Goal: Answer question/provide support

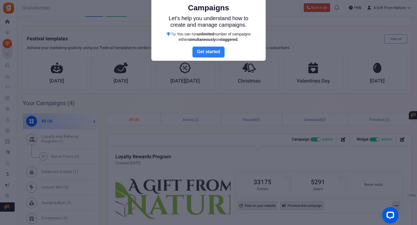
click at [210, 48] on link "Next" at bounding box center [209, 52] width 32 height 11
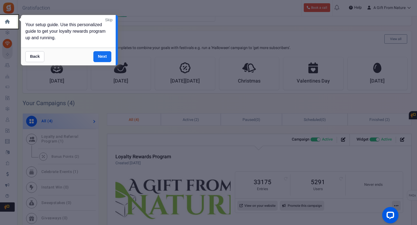
click at [110, 21] on link "Skip" at bounding box center [108, 19] width 7 height 5
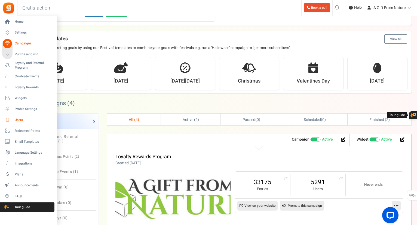
click at [22, 119] on span "Users" at bounding box center [34, 120] width 38 height 5
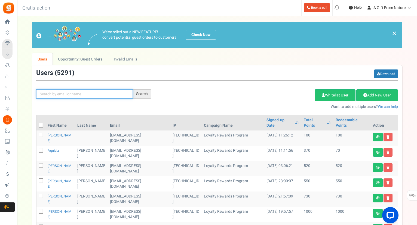
click at [71, 95] on input "text" at bounding box center [84, 93] width 97 height 9
paste input "[EMAIL_ADDRESS][DOMAIN_NAME]"
type input "[EMAIL_ADDRESS][DOMAIN_NAME]"
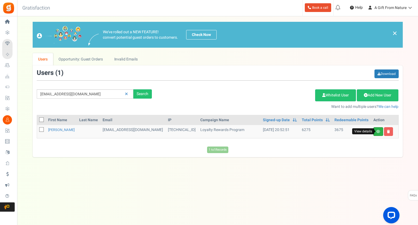
click at [379, 131] on icon at bounding box center [379, 131] width 4 height 3
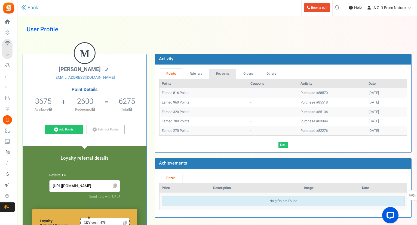
click at [226, 75] on link "Redeems" at bounding box center [222, 74] width 27 height 10
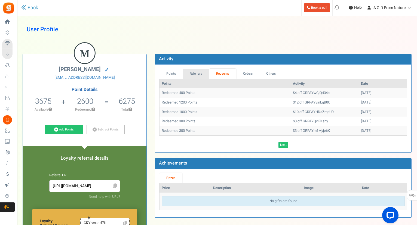
click at [198, 74] on link "Referrals" at bounding box center [196, 74] width 27 height 10
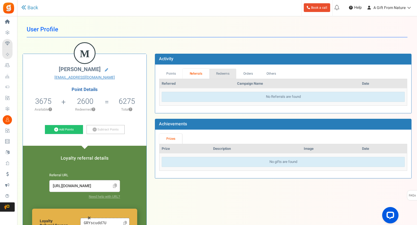
click at [220, 74] on link "Redeems" at bounding box center [222, 74] width 27 height 10
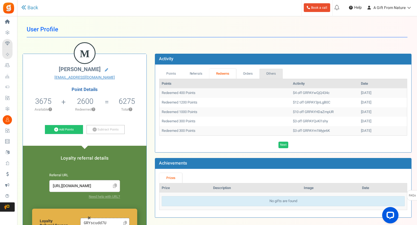
click at [268, 73] on link "Others" at bounding box center [271, 74] width 23 height 10
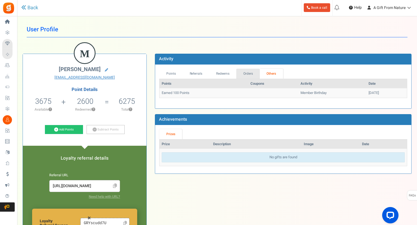
click at [250, 74] on link "Orders" at bounding box center [247, 74] width 23 height 10
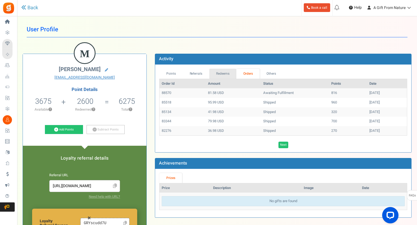
click at [225, 73] on link "Redeems" at bounding box center [222, 74] width 27 height 10
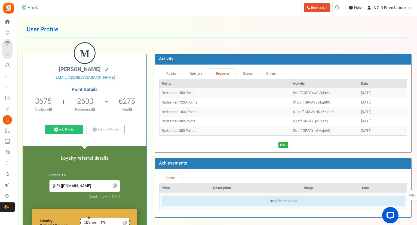
click at [284, 145] on link "Next" at bounding box center [284, 145] width 10 height 7
click at [284, 145] on link "Previous" at bounding box center [283, 145] width 15 height 7
click at [284, 145] on link "Next" at bounding box center [284, 145] width 10 height 7
click at [284, 145] on link "Previous" at bounding box center [283, 145] width 15 height 7
click at [285, 145] on link "Next" at bounding box center [284, 145] width 10 height 7
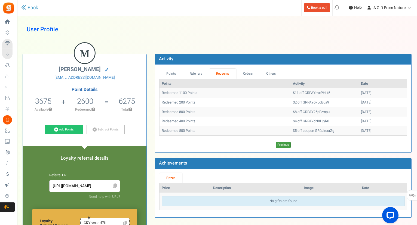
click at [285, 145] on link "Previous" at bounding box center [283, 145] width 15 height 7
click at [285, 145] on link "Next" at bounding box center [284, 145] width 10 height 7
click at [285, 145] on link "Previous" at bounding box center [283, 145] width 15 height 7
click at [285, 145] on link "Next" at bounding box center [284, 145] width 10 height 7
click at [285, 145] on link "Previous" at bounding box center [283, 145] width 15 height 7
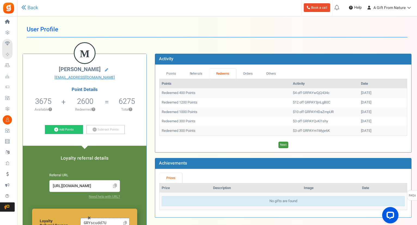
click at [285, 145] on link "Next" at bounding box center [284, 145] width 10 height 7
click at [248, 73] on link "Orders" at bounding box center [247, 74] width 23 height 10
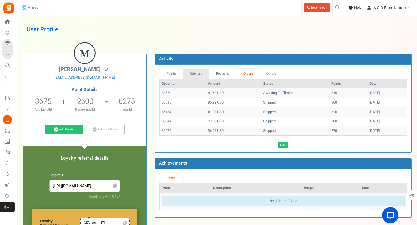
click at [202, 74] on link "Referrals" at bounding box center [196, 74] width 27 height 10
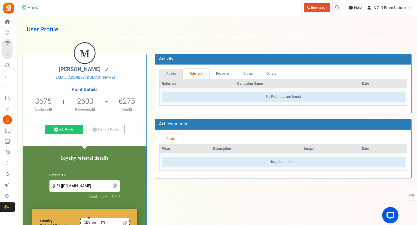
click at [173, 73] on link "Points" at bounding box center [170, 74] width 23 height 10
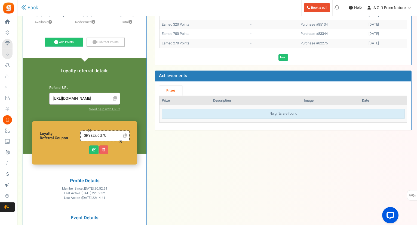
scroll to position [109, 0]
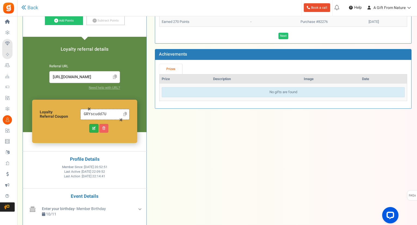
click at [93, 129] on icon at bounding box center [93, 128] width 3 height 3
type input "GRYscudd7U"
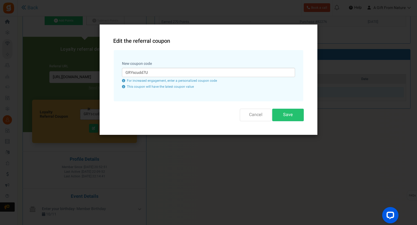
click at [257, 114] on button "Cancel" at bounding box center [256, 115] width 32 height 12
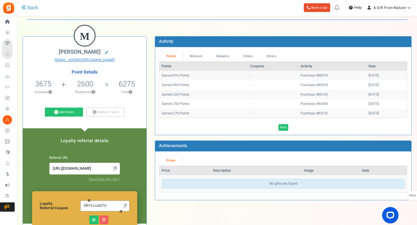
scroll to position [14, 0]
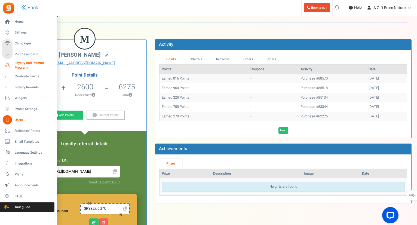
click at [23, 66] on span "Loyalty and Referral Program" at bounding box center [35, 65] width 40 height 9
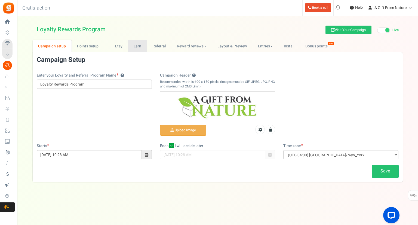
click at [139, 44] on link "Earn" at bounding box center [137, 46] width 19 height 12
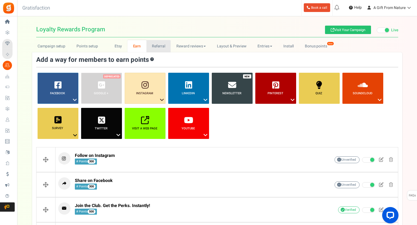
click at [158, 46] on link "Referral" at bounding box center [159, 46] width 25 height 12
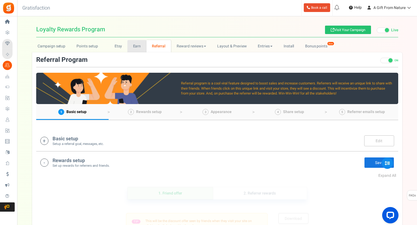
click at [135, 47] on link "Earn" at bounding box center [136, 46] width 19 height 12
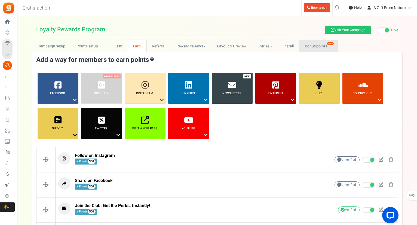
click at [318, 46] on link "Bonus points New" at bounding box center [318, 46] width 39 height 12
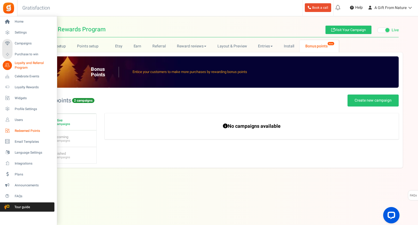
click at [25, 130] on span "Redeemed Points" at bounding box center [34, 131] width 38 height 5
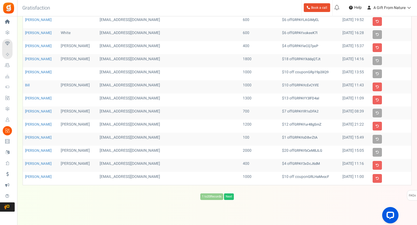
scroll to position [138, 0]
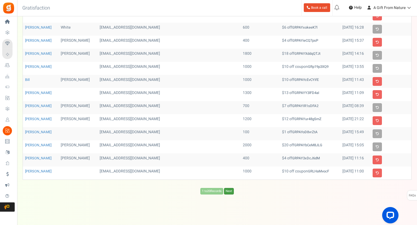
click at [229, 191] on link "Next" at bounding box center [229, 191] width 10 height 7
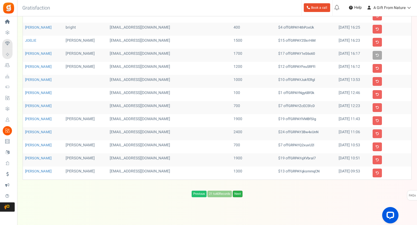
click at [237, 191] on link "Next" at bounding box center [238, 194] width 10 height 7
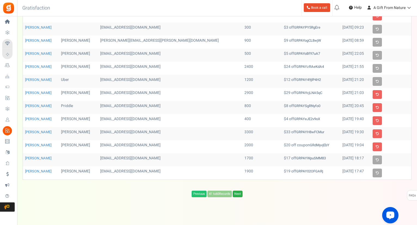
click at [241, 191] on link "Next" at bounding box center [238, 194] width 10 height 7
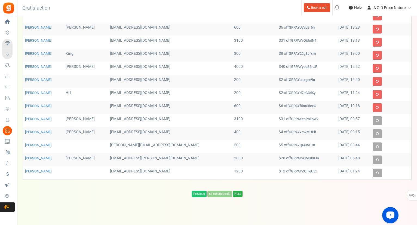
click at [240, 191] on link "Next" at bounding box center [238, 194] width 10 height 7
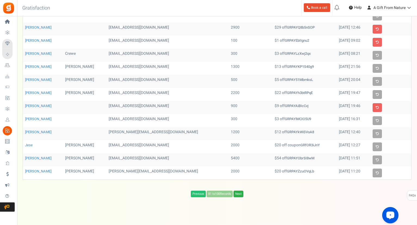
click at [240, 191] on link "Next" at bounding box center [239, 194] width 10 height 7
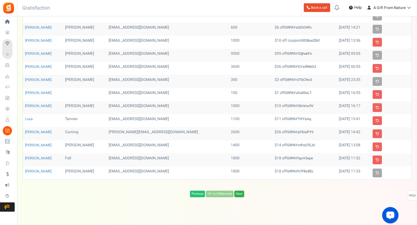
click at [244, 191] on link "Next" at bounding box center [240, 194] width 10 height 7
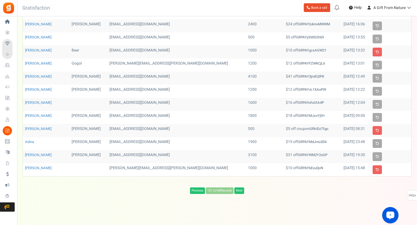
scroll to position [135, 0]
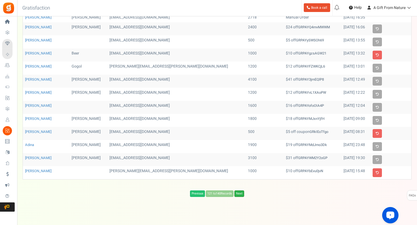
click at [240, 193] on link "Next" at bounding box center [240, 193] width 10 height 7
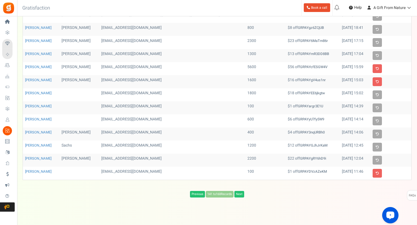
scroll to position [140, 0]
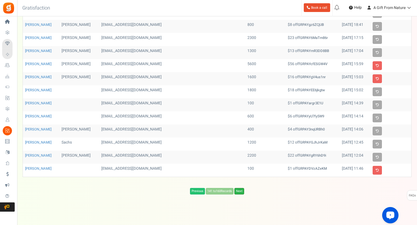
click at [240, 189] on link "Next" at bounding box center [240, 191] width 10 height 7
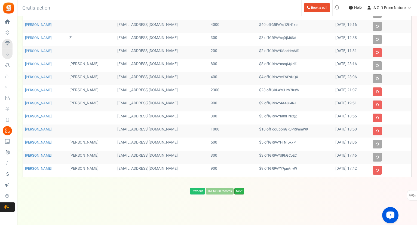
click at [241, 190] on link "Next" at bounding box center [240, 191] width 10 height 7
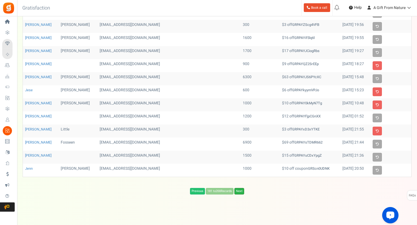
click at [242, 190] on link "Next" at bounding box center [240, 191] width 10 height 7
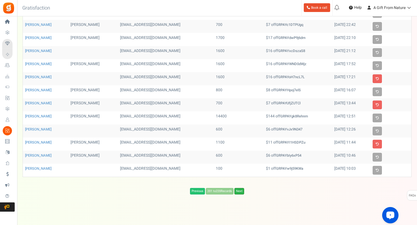
click at [243, 190] on link "Next" at bounding box center [240, 191] width 10 height 7
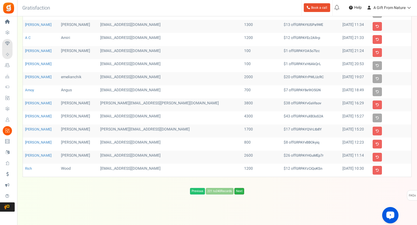
click at [242, 188] on link "Next" at bounding box center [240, 191] width 10 height 7
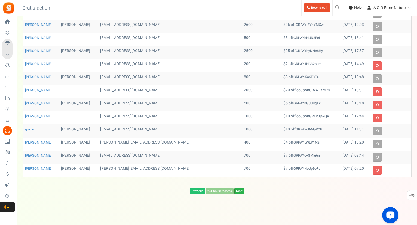
click at [242, 190] on link "Next" at bounding box center [240, 191] width 10 height 7
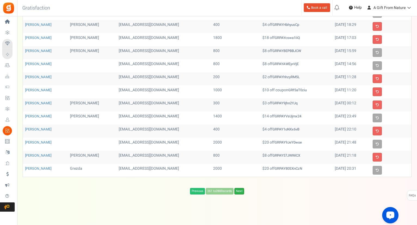
click at [240, 188] on link "Next" at bounding box center [240, 191] width 10 height 7
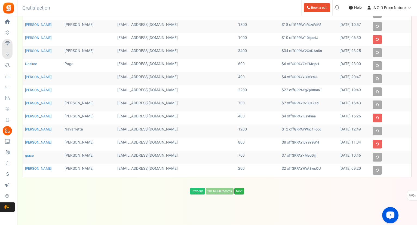
click at [240, 189] on link "Next" at bounding box center [240, 191] width 10 height 7
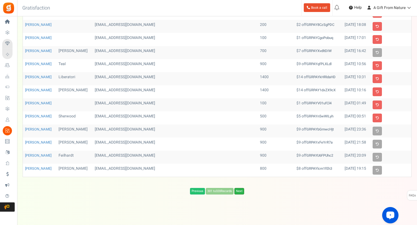
click at [241, 189] on link "Next" at bounding box center [240, 191] width 10 height 7
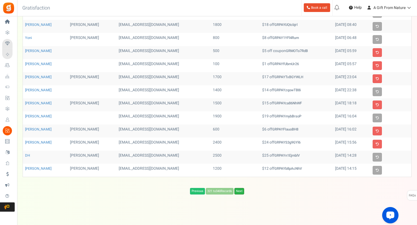
click at [240, 190] on link "Next" at bounding box center [240, 191] width 10 height 7
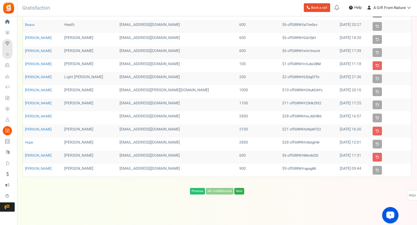
click at [242, 188] on link "Next" at bounding box center [240, 191] width 10 height 7
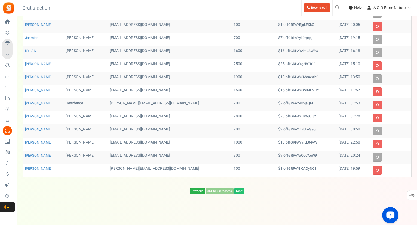
click at [196, 188] on link "Previous" at bounding box center [197, 191] width 15 height 7
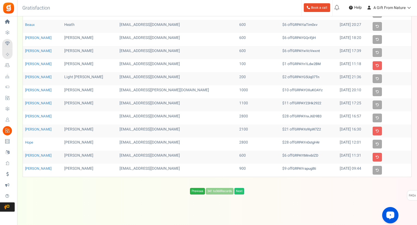
click at [194, 189] on link "Previous" at bounding box center [197, 191] width 15 height 7
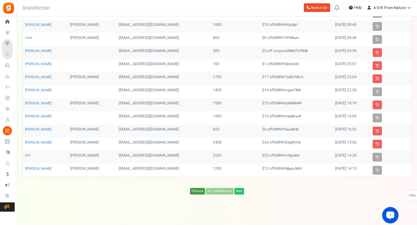
click at [197, 190] on link "Previous" at bounding box center [197, 191] width 15 height 7
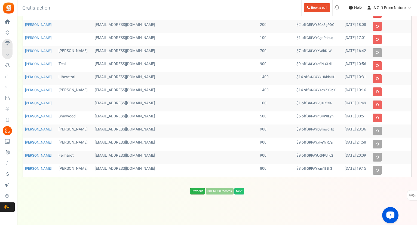
click at [200, 188] on link "Previous" at bounding box center [197, 191] width 15 height 7
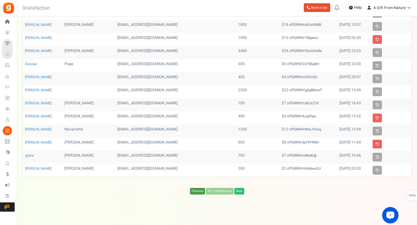
click at [197, 188] on link "Previous" at bounding box center [197, 191] width 15 height 7
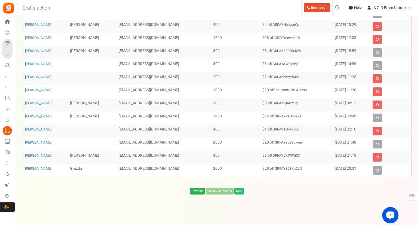
click at [197, 188] on link "Previous" at bounding box center [197, 191] width 15 height 7
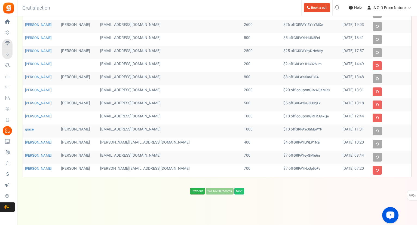
click at [193, 190] on link "Previous" at bounding box center [197, 191] width 15 height 7
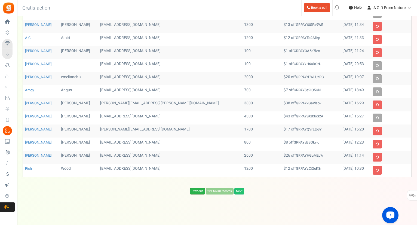
click at [195, 188] on link "Previous" at bounding box center [197, 191] width 15 height 7
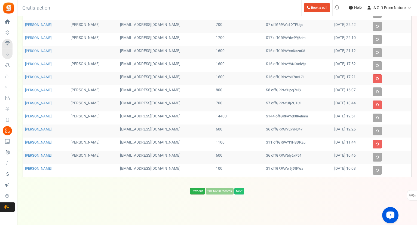
click at [201, 189] on link "Previous" at bounding box center [197, 191] width 15 height 7
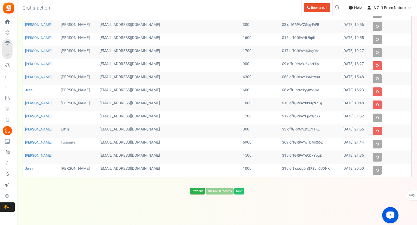
click at [199, 188] on link "Previous" at bounding box center [197, 191] width 15 height 7
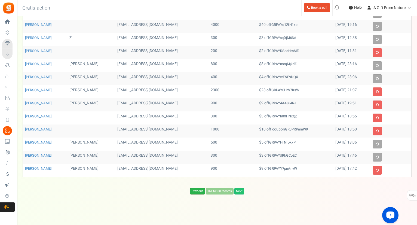
click at [198, 191] on link "Previous" at bounding box center [197, 191] width 15 height 7
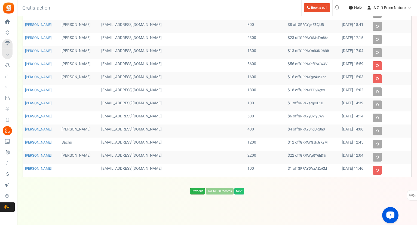
click at [194, 189] on link "Previous" at bounding box center [197, 191] width 15 height 7
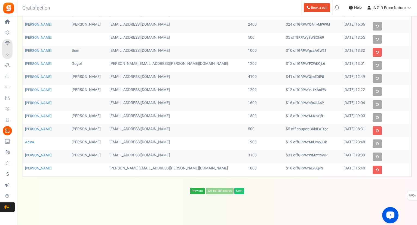
click at [194, 189] on link "Previous" at bounding box center [197, 191] width 15 height 7
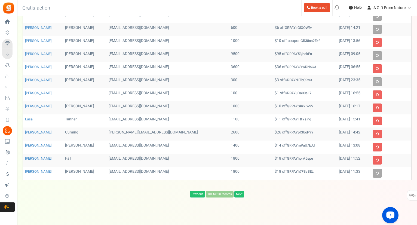
scroll to position [140, 0]
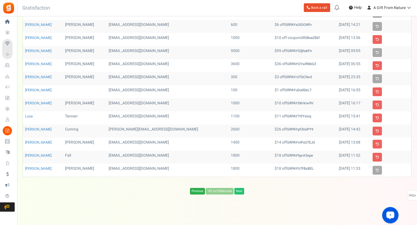
click at [196, 189] on link "Previous" at bounding box center [197, 191] width 15 height 7
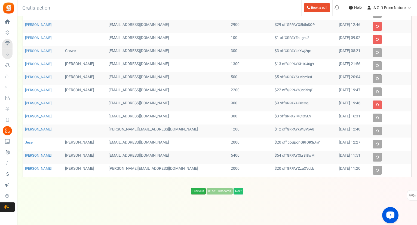
click at [198, 190] on link "Previous" at bounding box center [198, 191] width 15 height 7
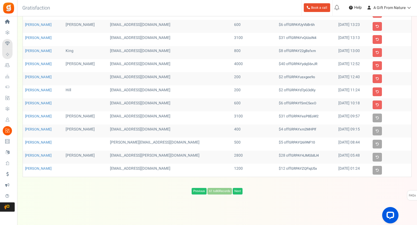
click at [288, 188] on div "Previous 61 to 80 Records Next Loading..." at bounding box center [217, 191] width 381 height 7
click at [199, 189] on link "Previous" at bounding box center [199, 191] width 15 height 7
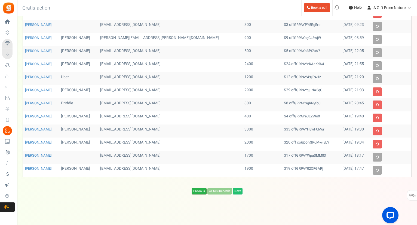
click at [196, 188] on link "Previous" at bounding box center [199, 191] width 15 height 7
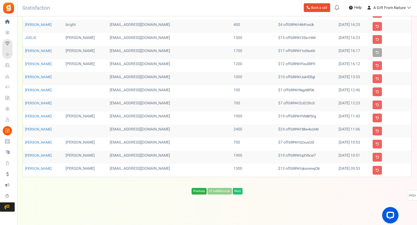
click at [198, 190] on link "Previous" at bounding box center [199, 191] width 15 height 7
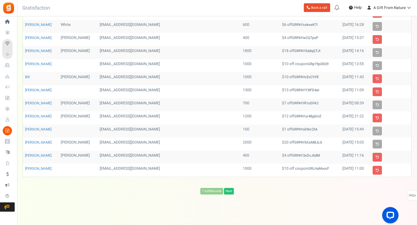
click at [272, 191] on div "1 to 20 Records Next Loading..." at bounding box center [217, 191] width 381 height 7
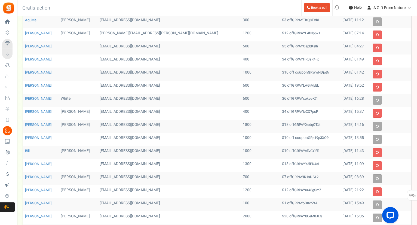
scroll to position [0, 0]
